Goal: Task Accomplishment & Management: Use online tool/utility

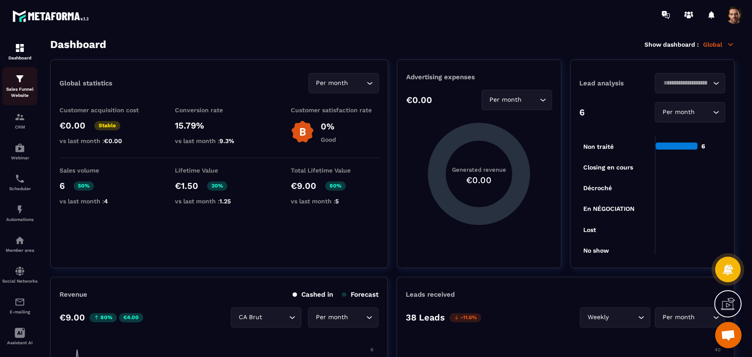
click at [22, 95] on p "Sales Funnel Website" at bounding box center [19, 92] width 35 height 12
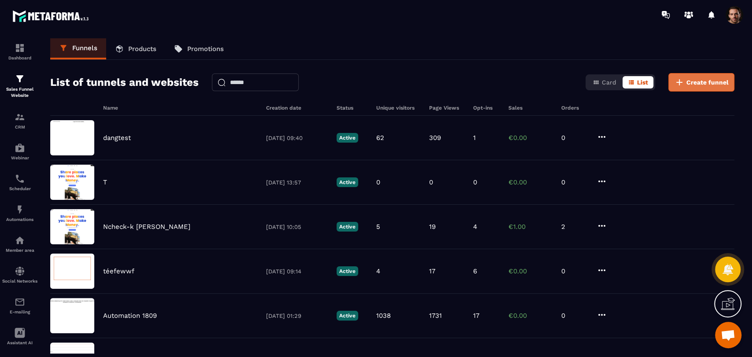
click at [714, 79] on span "Create funnel" at bounding box center [707, 82] width 42 height 9
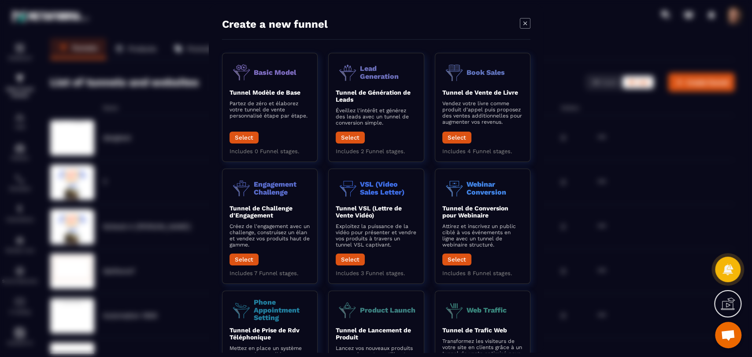
click at [527, 22] on icon "Modal window" at bounding box center [525, 23] width 11 height 11
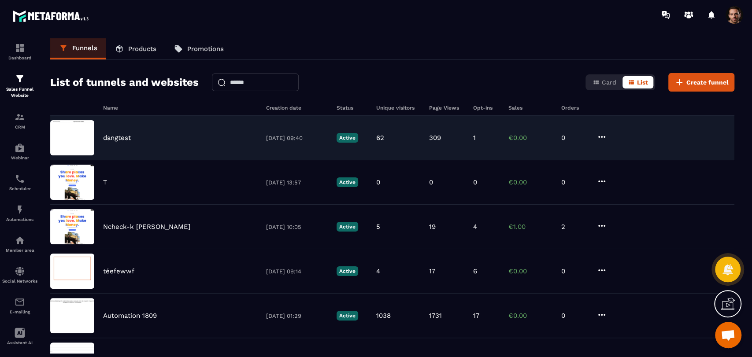
click at [451, 141] on div "309" at bounding box center [446, 138] width 35 height 8
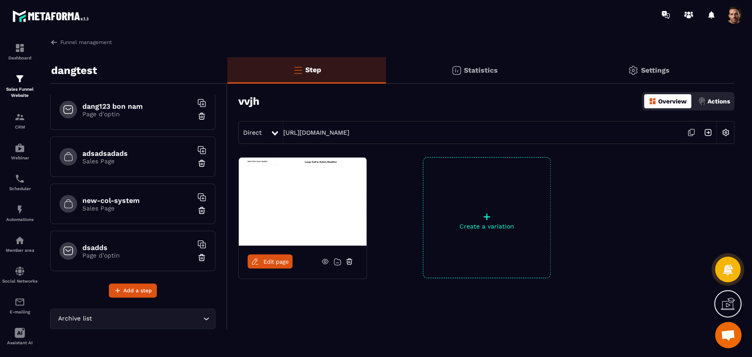
scroll to position [293, 0]
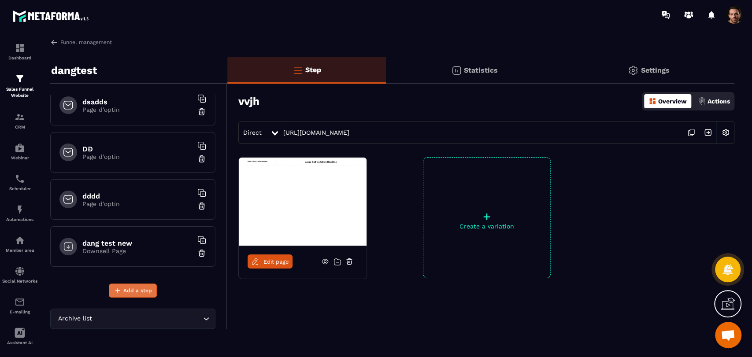
click at [137, 291] on span "Add a step" at bounding box center [137, 290] width 29 height 9
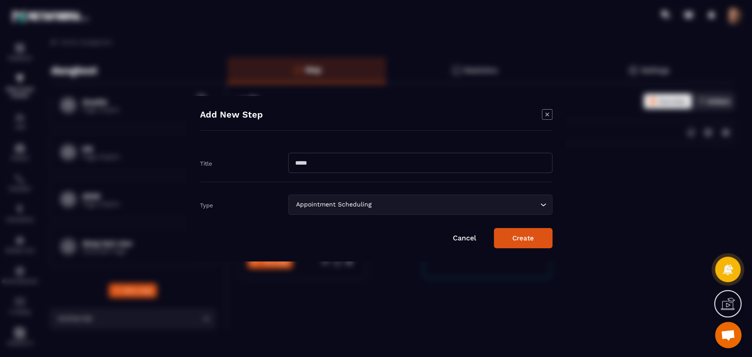
click at [412, 163] on input "Modal window" at bounding box center [420, 163] width 264 height 20
type input "********"
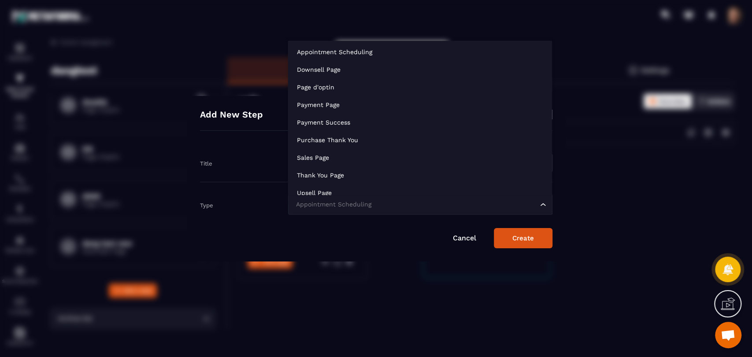
drag, startPoint x: 337, startPoint y: 200, endPoint x: 342, endPoint y: 204, distance: 5.9
click at [342, 204] on div "Appointment Scheduling" at bounding box center [416, 205] width 246 height 10
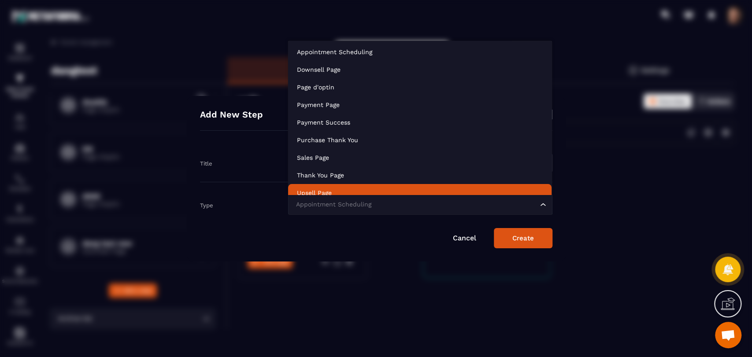
scroll to position [7, 0]
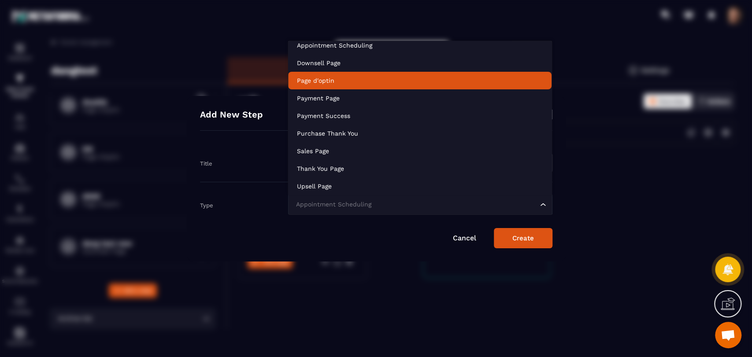
click at [330, 79] on p "Page d'optin" at bounding box center [420, 80] width 246 height 9
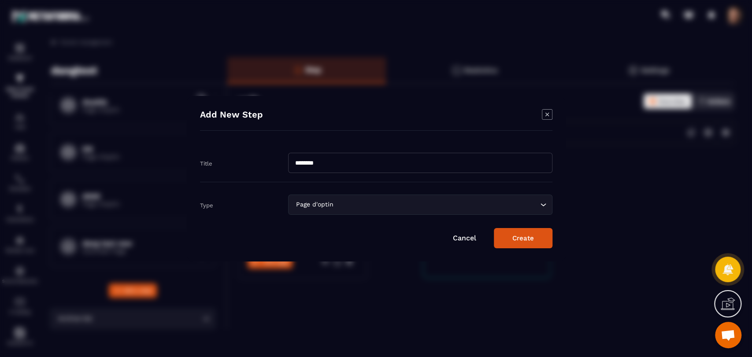
click at [537, 241] on button "Create" at bounding box center [523, 238] width 59 height 20
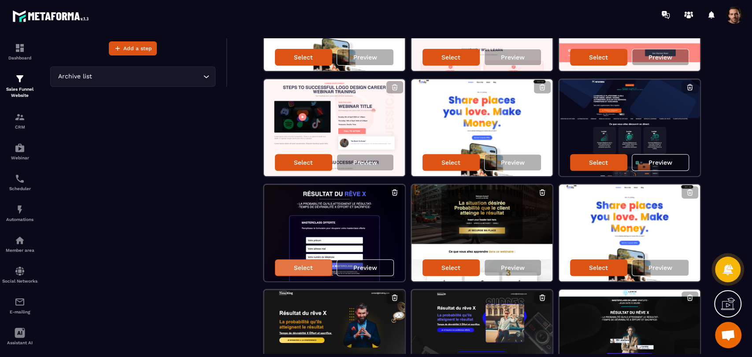
scroll to position [248, 0]
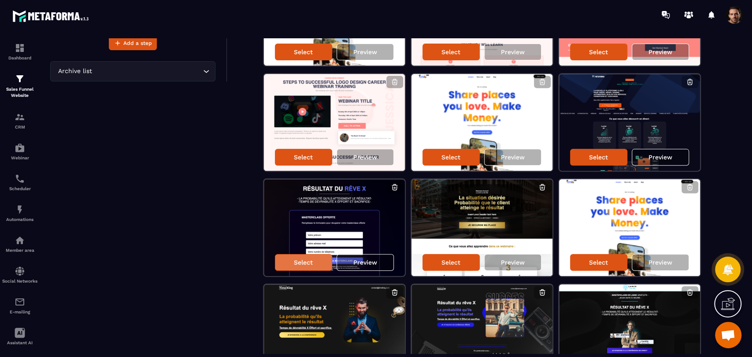
click at [306, 260] on p "Select" at bounding box center [303, 262] width 19 height 7
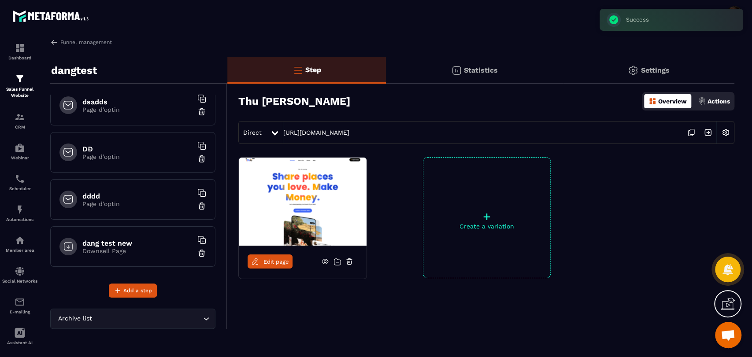
click at [276, 264] on span "Edit page" at bounding box center [276, 262] width 26 height 7
